Goal: Communication & Community: Answer question/provide support

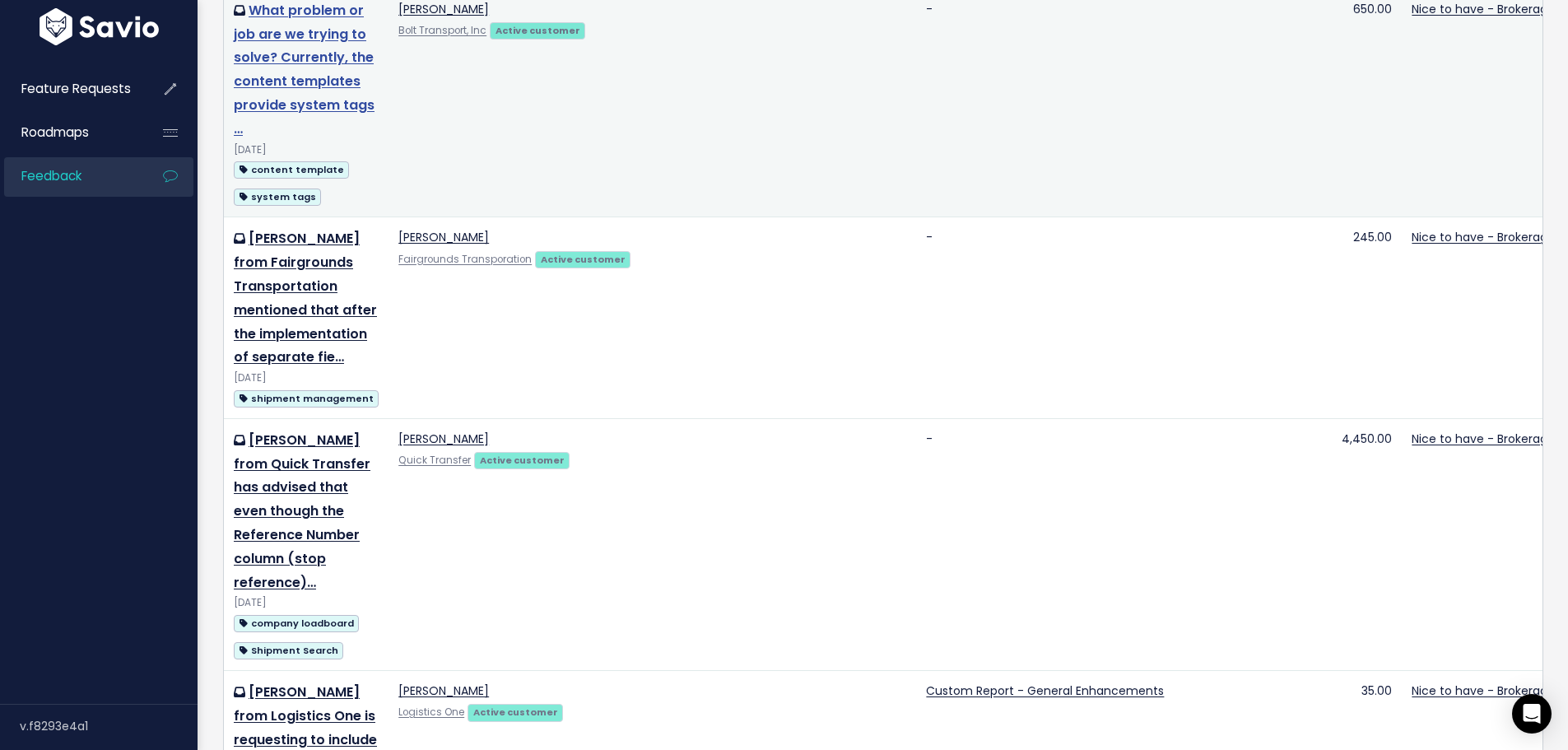
scroll to position [247, 0]
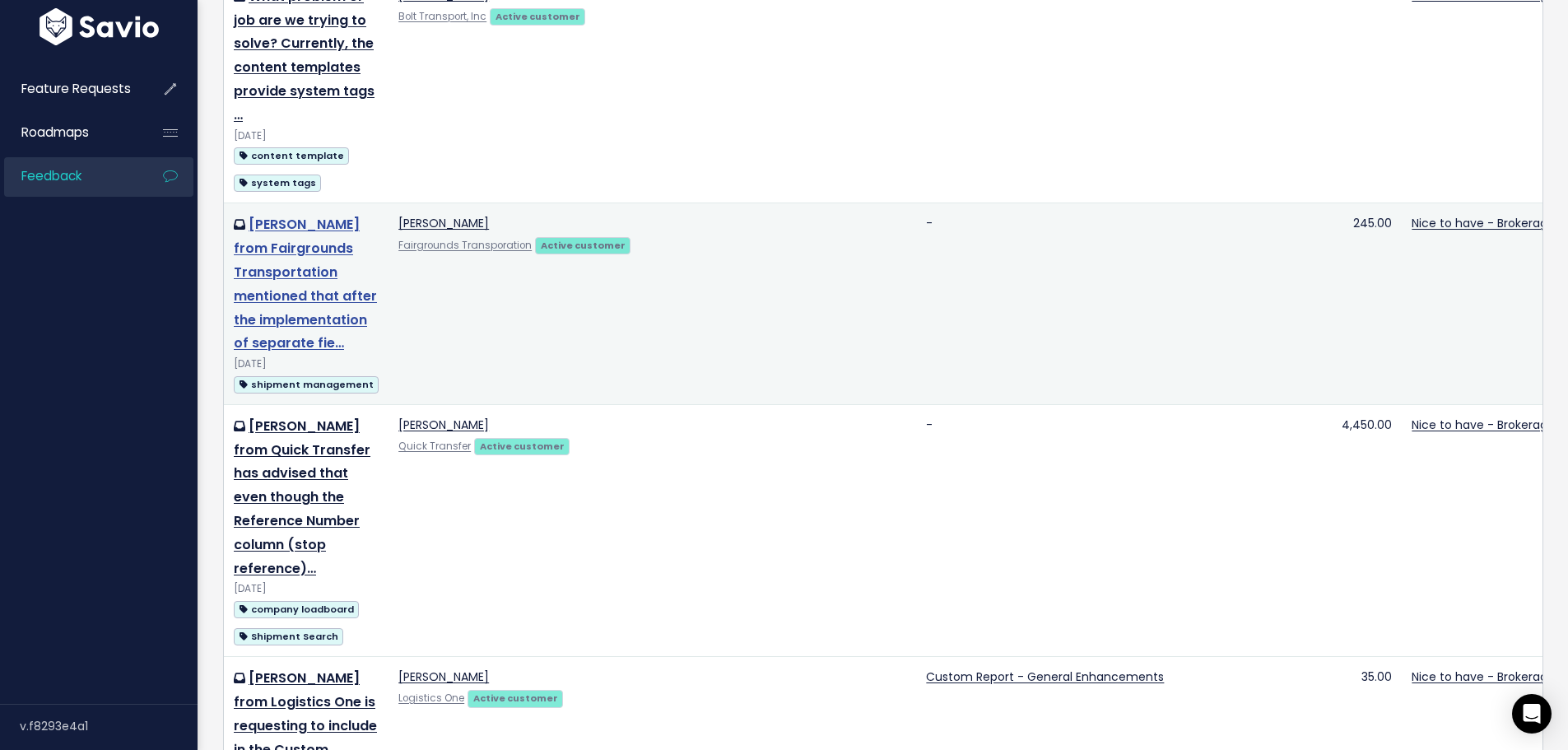
drag, startPoint x: 300, startPoint y: 315, endPoint x: 296, endPoint y: 305, distance: 10.8
click at [300, 315] on td "[PERSON_NAME] from Fairgrounds Transportation mentioned that after the implemen…" at bounding box center [306, 303] width 164 height 201
click at [290, 293] on link "[PERSON_NAME] from Fairgrounds Transportation mentioned that after the implemen…" at bounding box center [305, 283] width 143 height 137
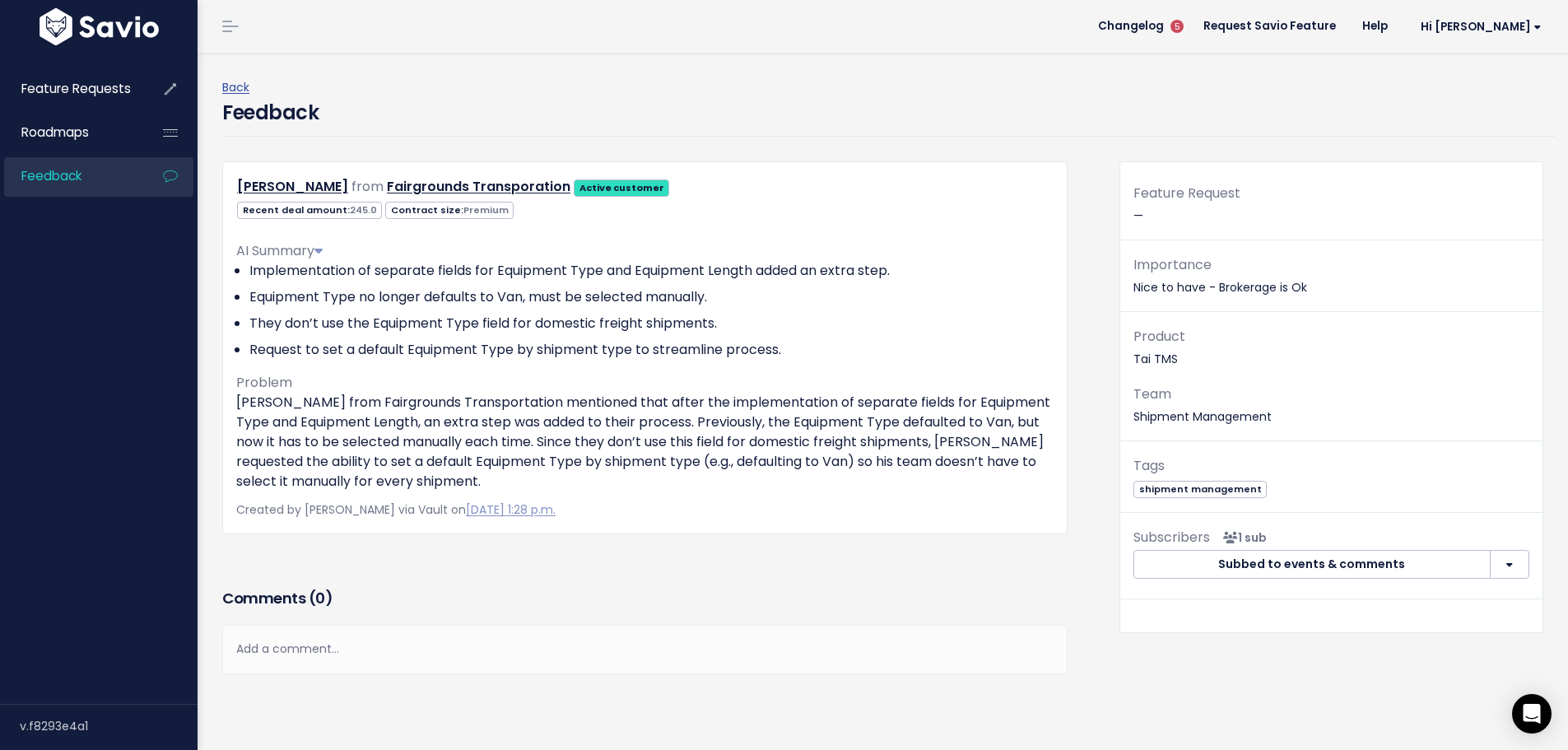
click at [296, 662] on div "Add a comment..." at bounding box center [644, 650] width 845 height 49
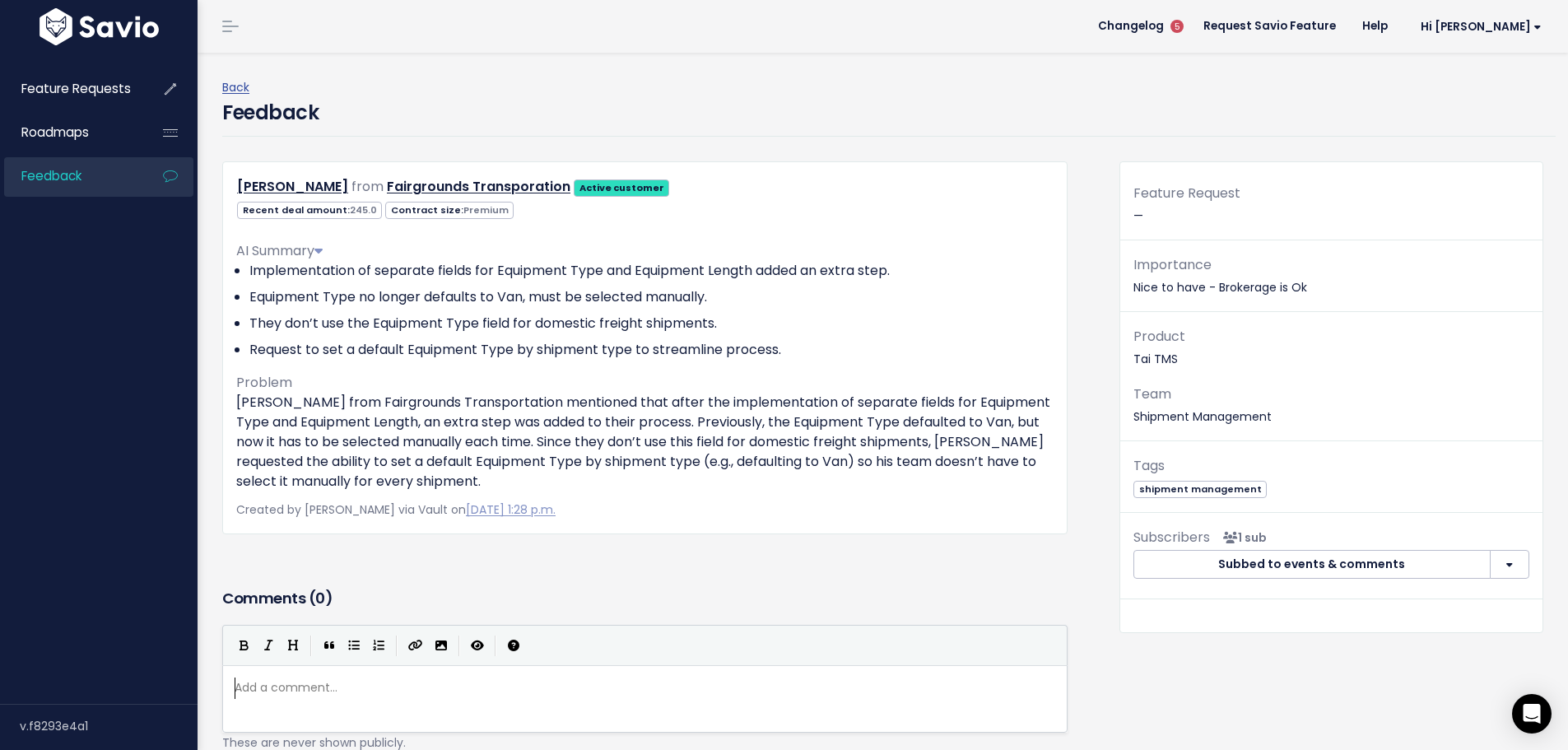
scroll to position [5, 0]
paste textarea
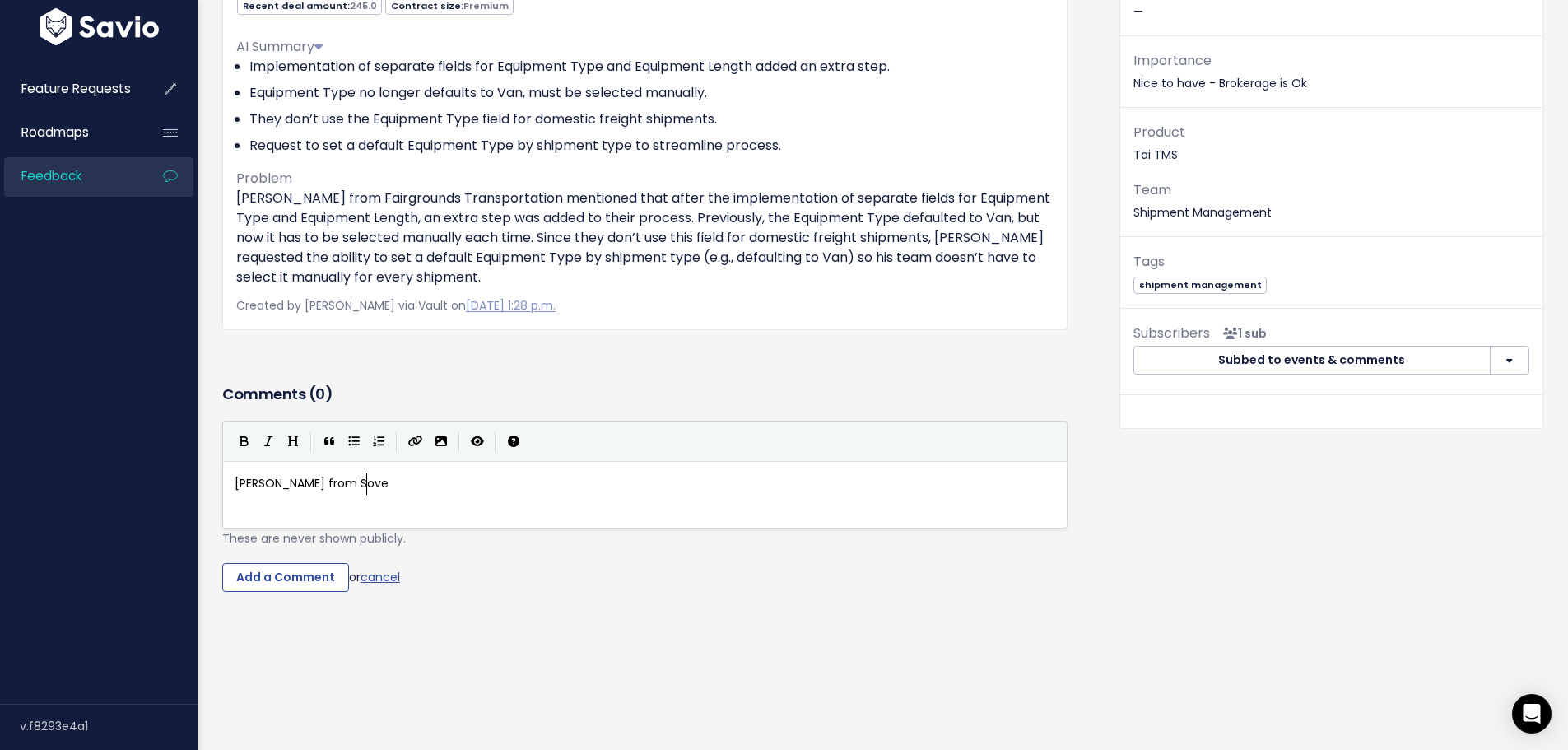
scroll to position [5, 60]
type textarea "from Sove"
click at [357, 476] on span "Travis Booth from Sove" at bounding box center [311, 484] width 154 height 16
type textarea "Sove"
paste textarea
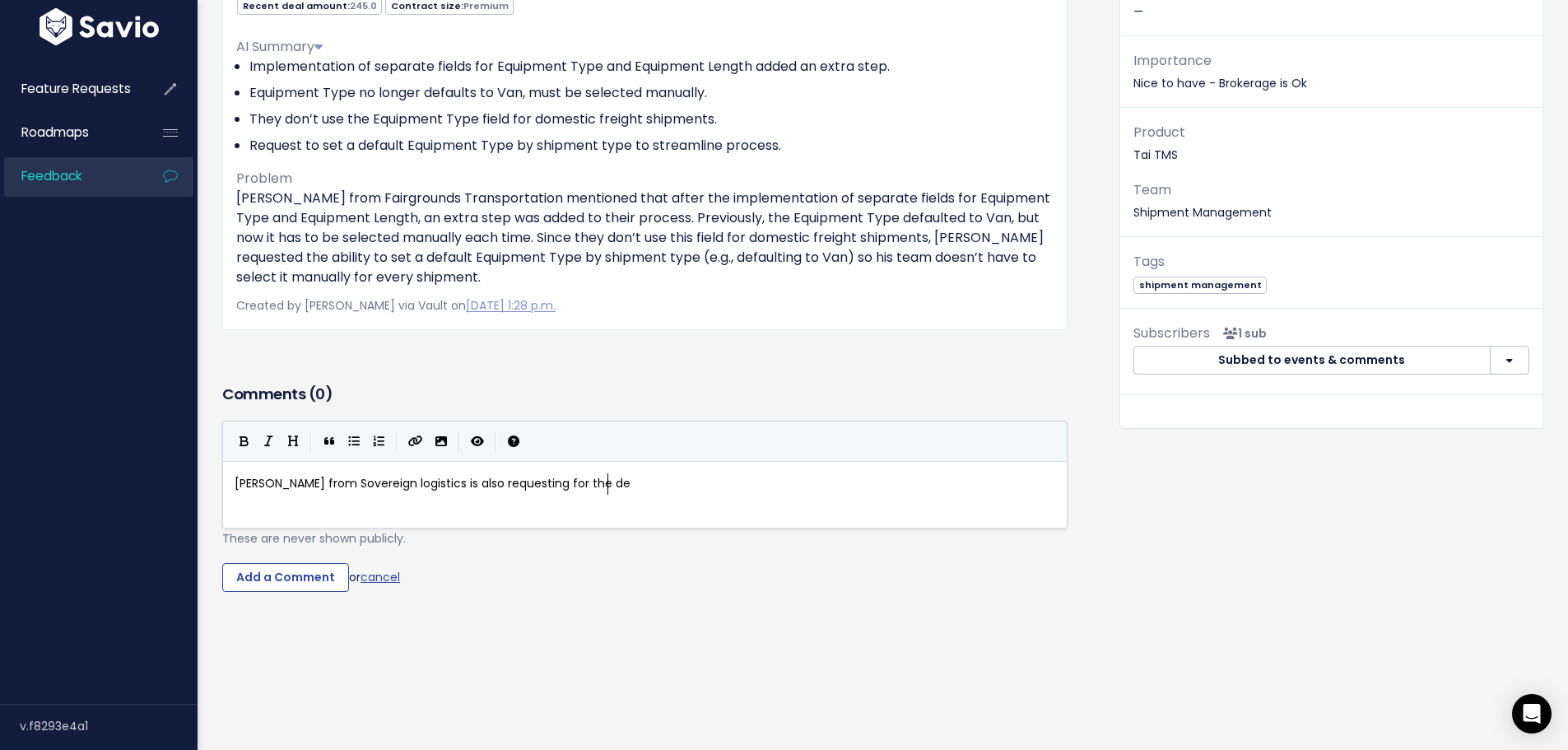
type textarea "logistics is also requesting for the def"
type textarea "ability to set a defua"
type textarea "ault shipment t"
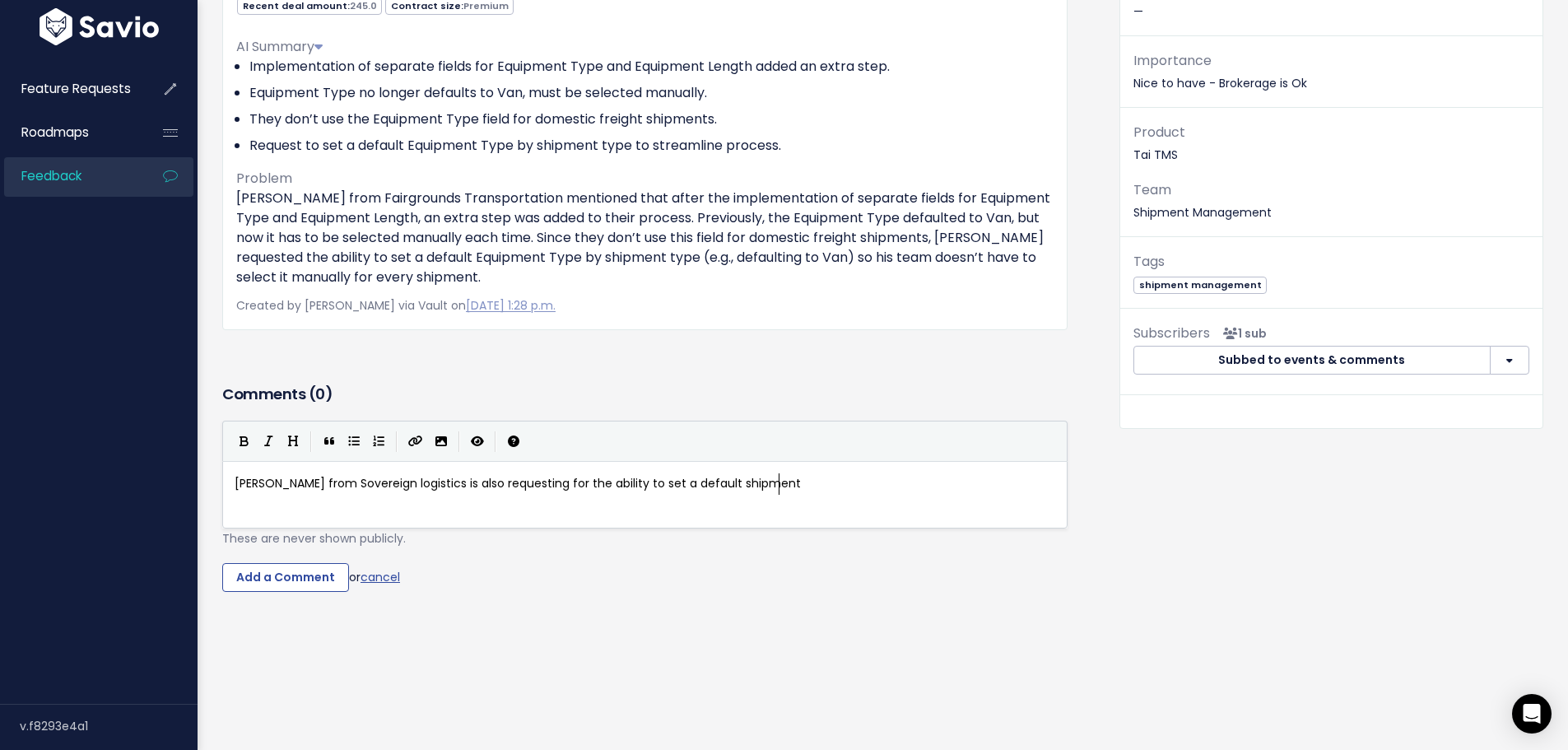
click at [747, 476] on span "Travis Booth from Sovereign logistics is also requesting for the ability to set…" at bounding box center [518, 484] width 567 height 16
type textarea "shipment"
paste textarea
type textarea "for eac"
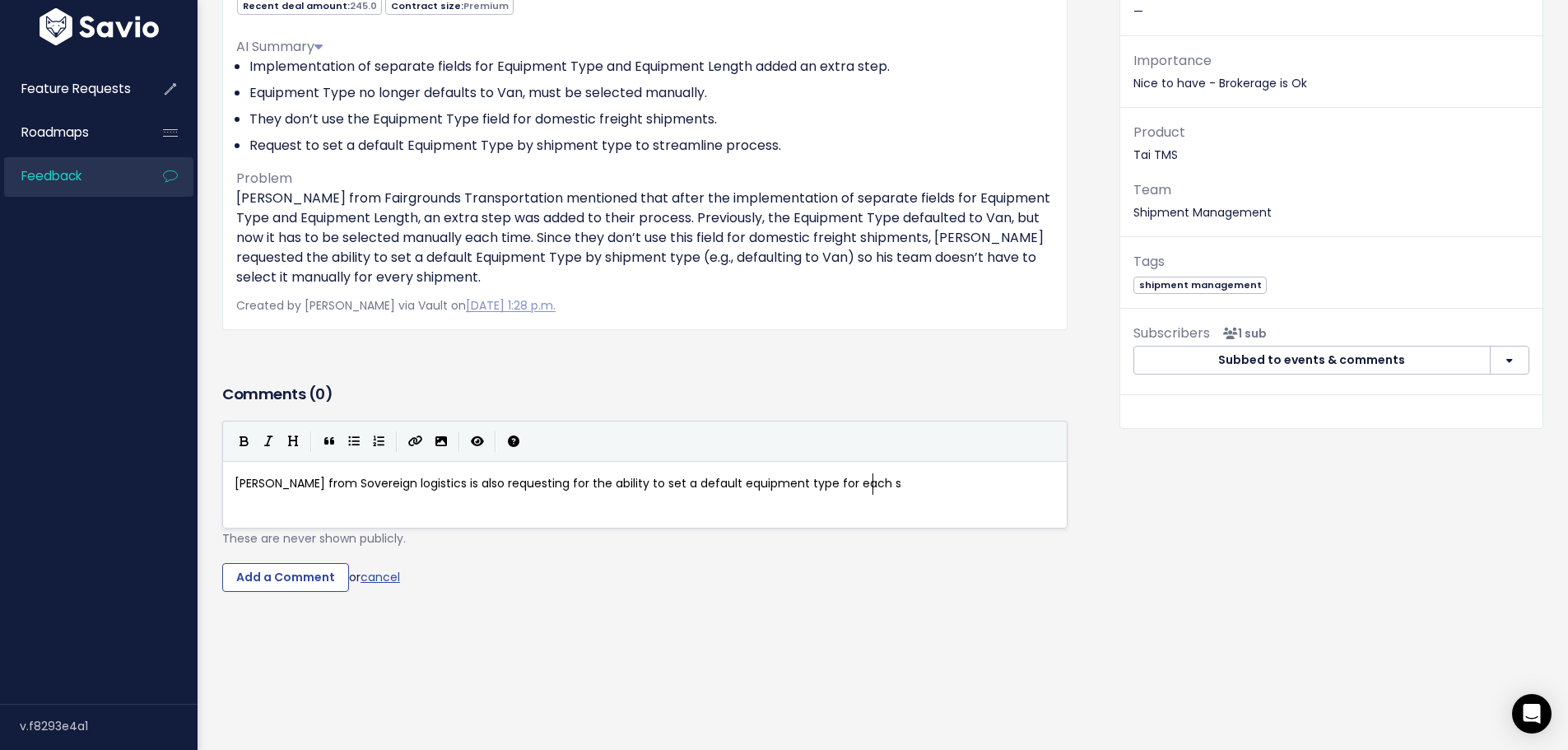
type textarea "h shy"
type textarea "ipment type"
click at [233, 567] on input "Add a Comment" at bounding box center [285, 578] width 127 height 30
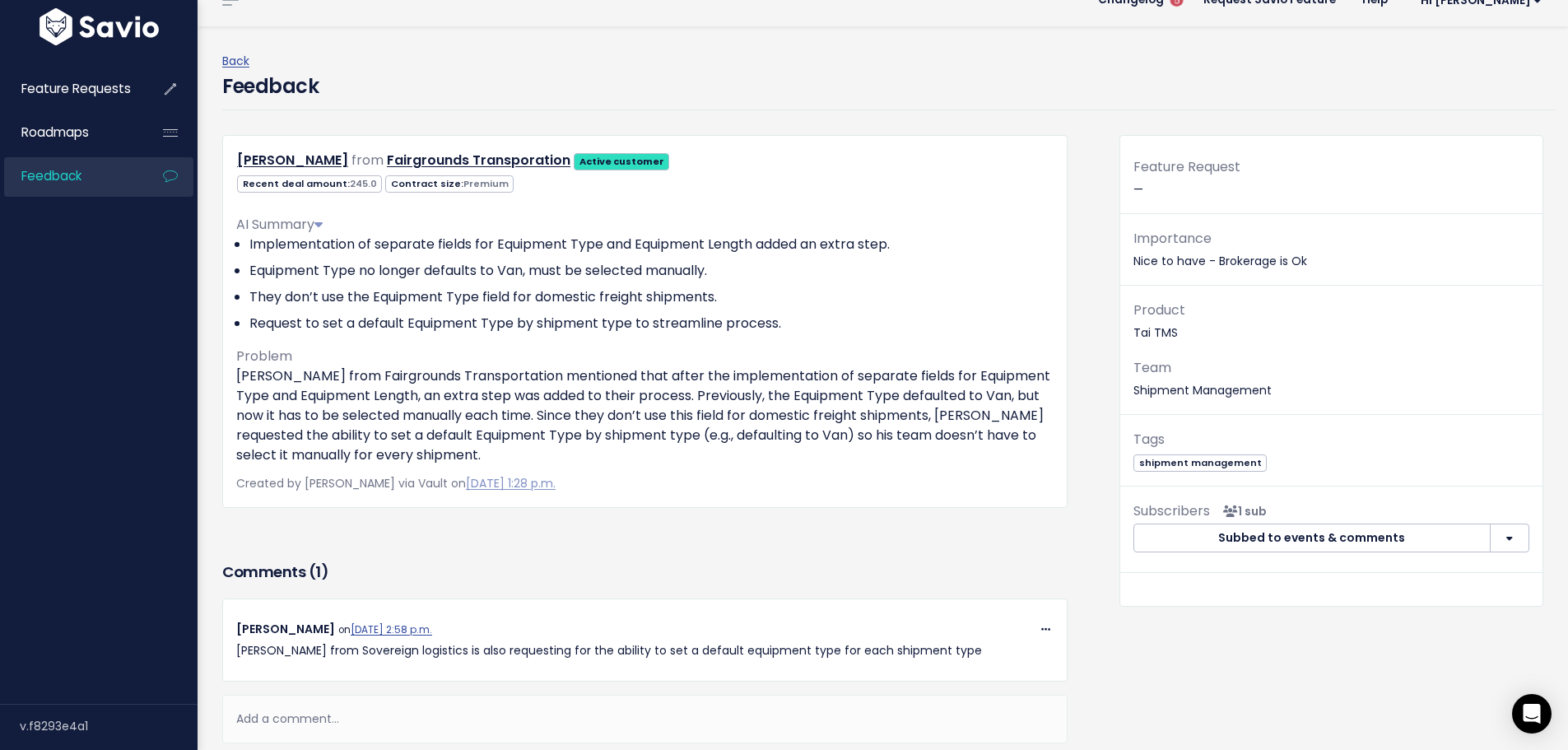
scroll to position [25, 0]
drag, startPoint x: 422, startPoint y: 247, endPoint x: 548, endPoint y: 251, distance: 126.1
click at [546, 251] on li "Implementation of separate fields for Equipment Type and Equipment Length added…" at bounding box center [651, 245] width 805 height 20
click at [548, 251] on li "Implementation of separate fields for Equipment Type and Equipment Length added…" at bounding box center [651, 245] width 805 height 20
drag, startPoint x: 669, startPoint y: 241, endPoint x: 773, endPoint y: 257, distance: 105.2
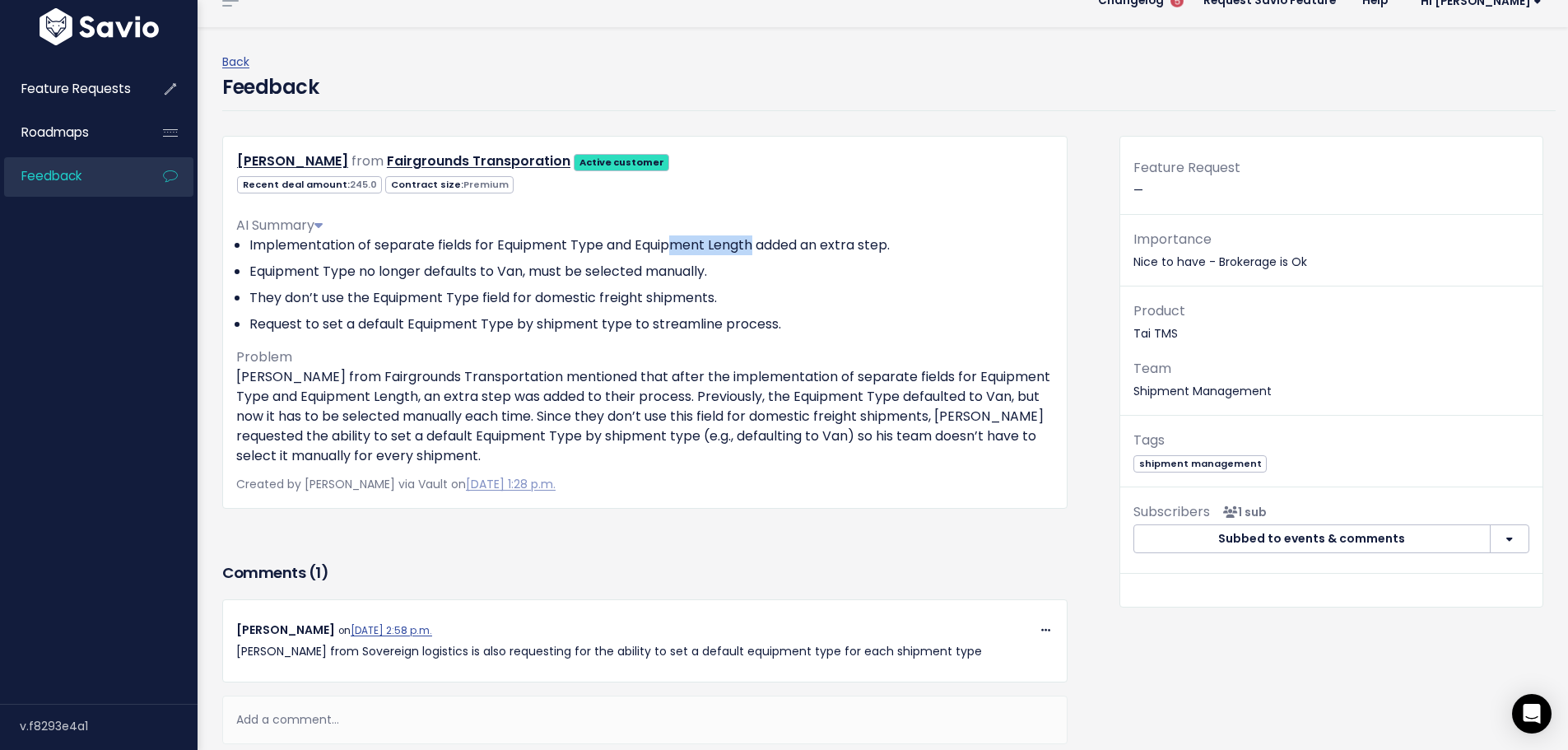
click at [773, 257] on ul "Implementation of separate fields for Equipment Type and Equipment Length added…" at bounding box center [645, 284] width 817 height 98
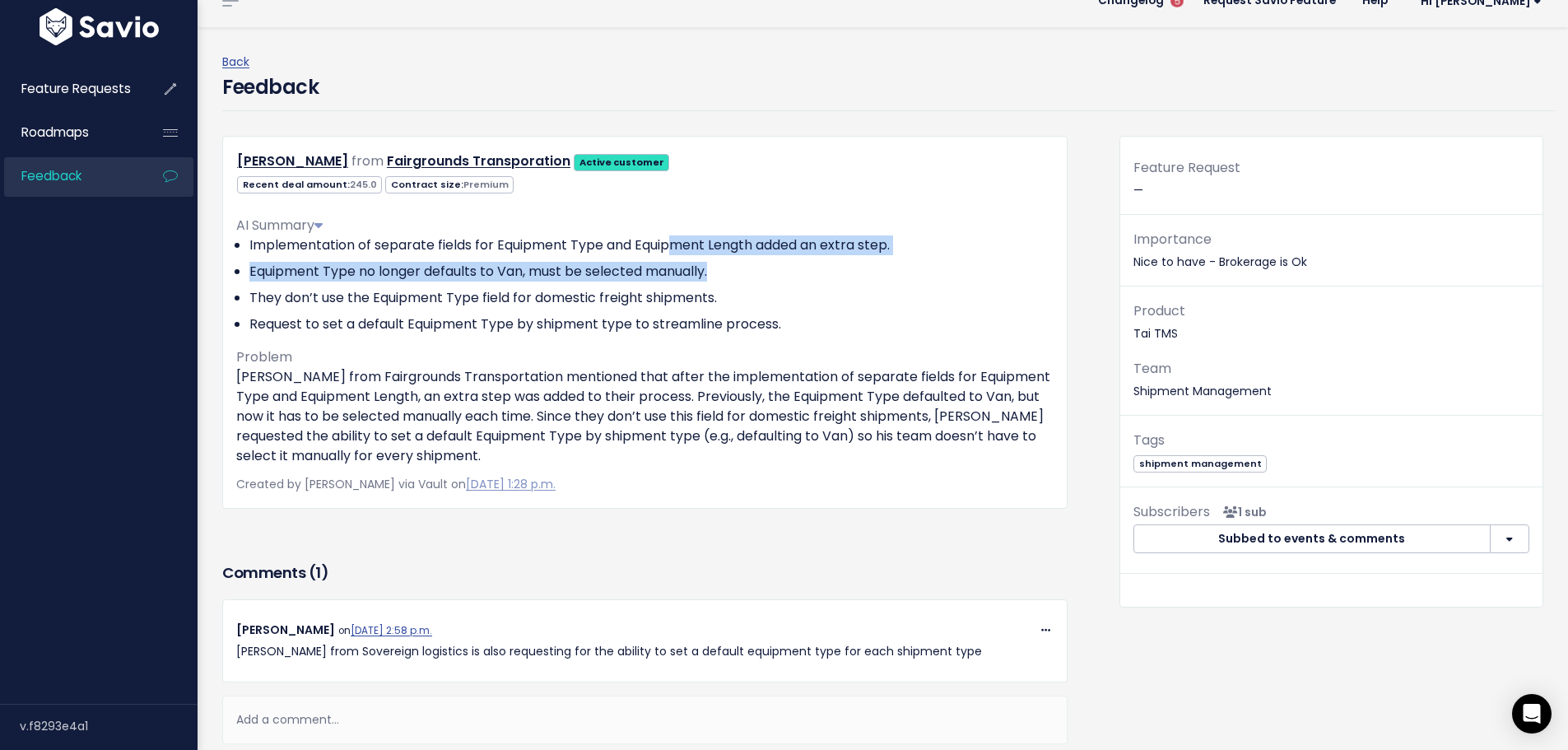
click at [773, 257] on ul "Implementation of separate fields for Equipment Type and Equipment Length added…" at bounding box center [645, 284] width 817 height 98
